Goal: Find specific page/section: Find specific page/section

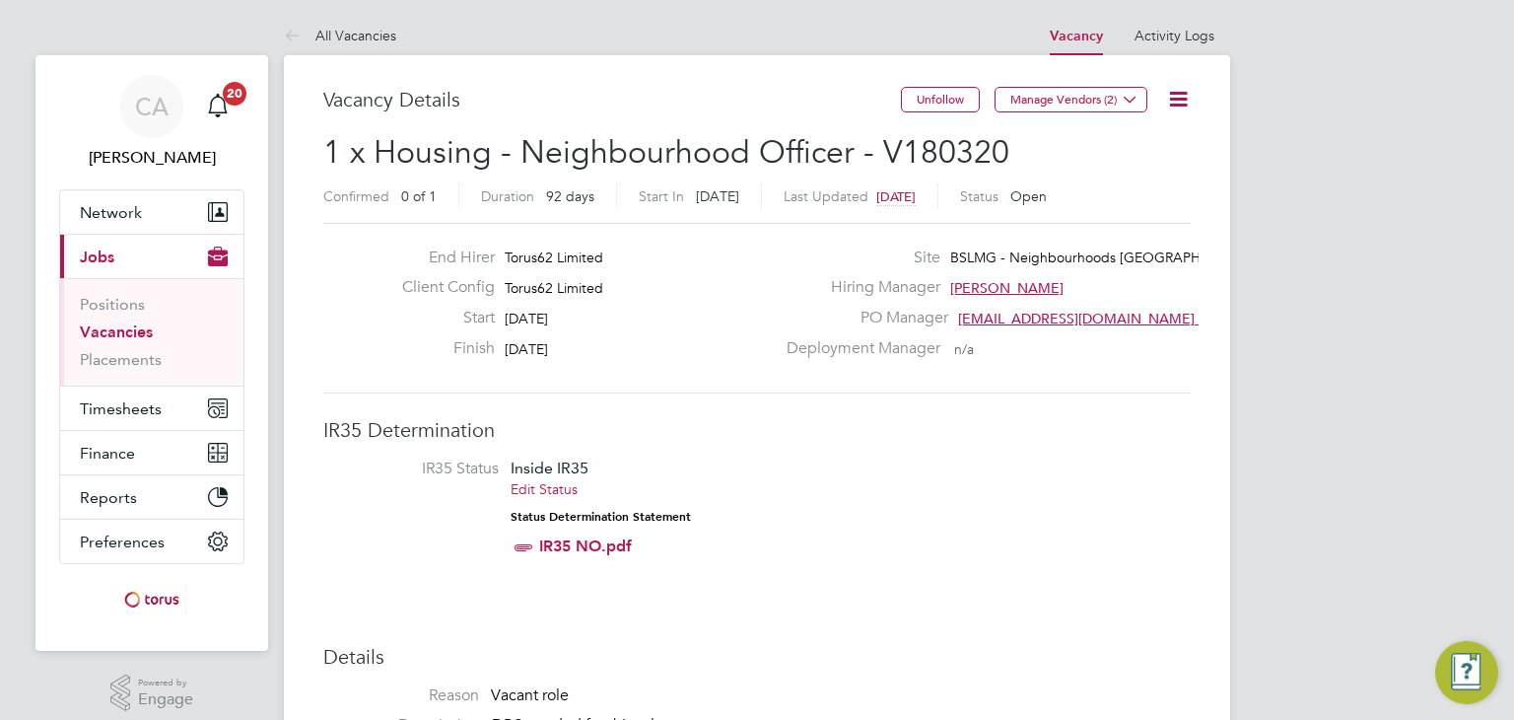
click at [1175, 433] on h3 "IR35 Determination" at bounding box center [757, 430] width 868 height 26
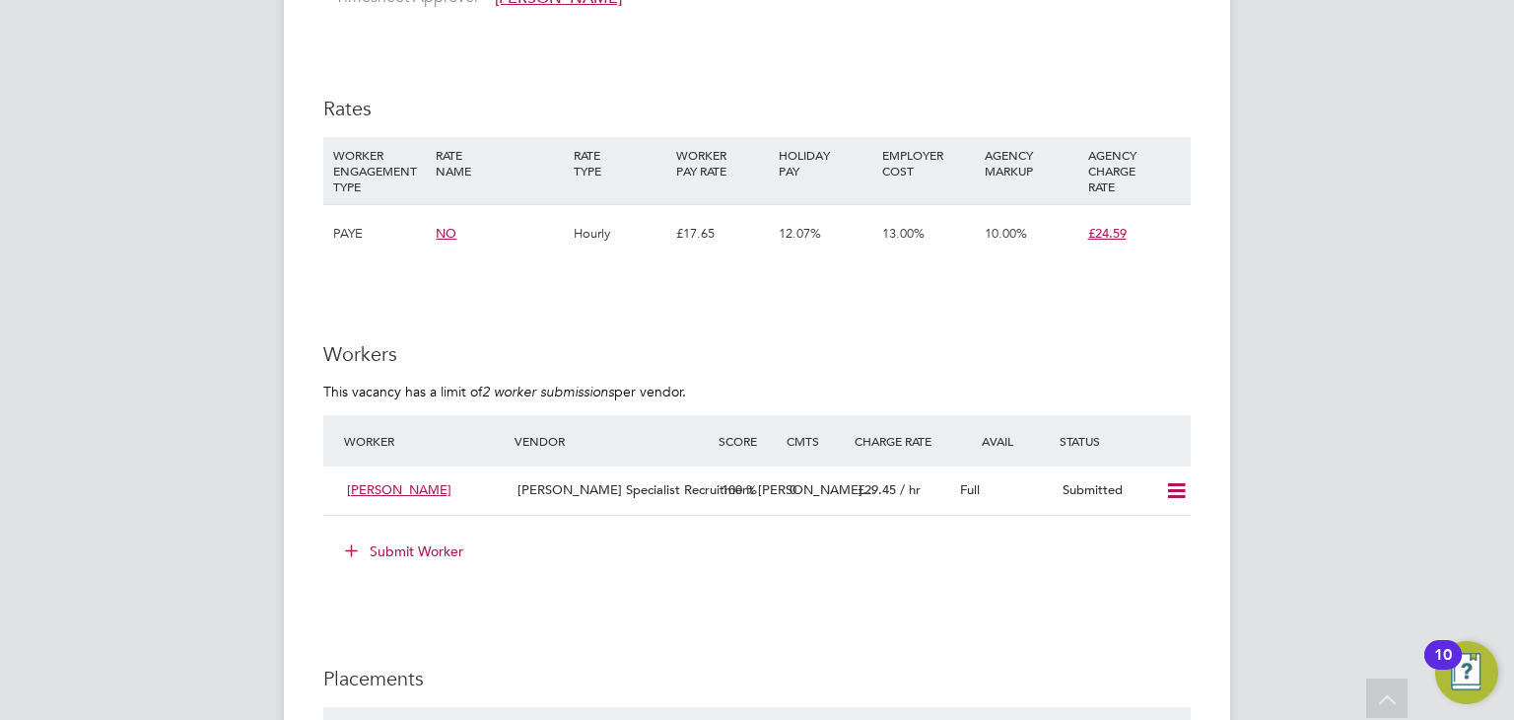
scroll to position [1262, 0]
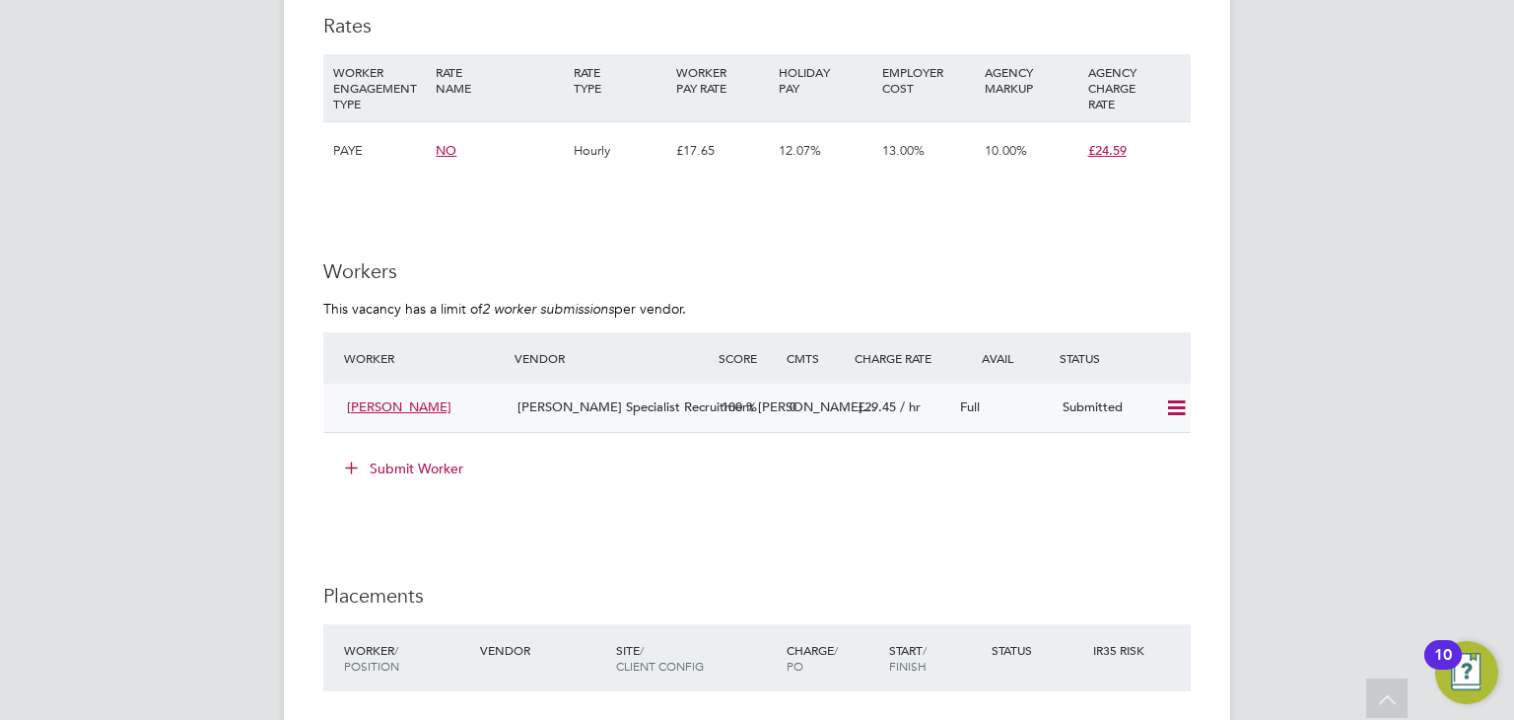
click at [1175, 411] on icon at bounding box center [1176, 408] width 25 height 16
click at [1144, 449] on li "Offer" at bounding box center [1151, 451] width 69 height 28
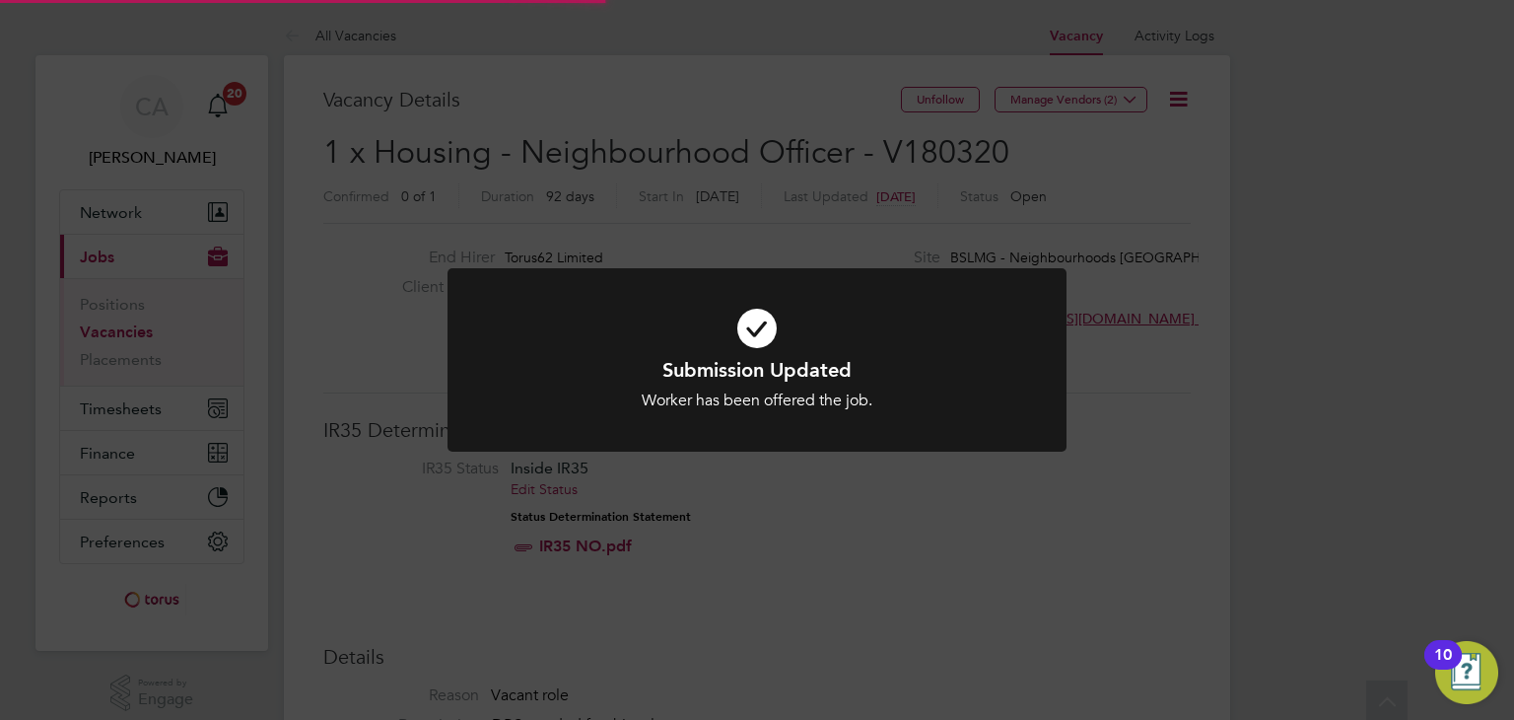
scroll to position [58, 138]
